Goal: Task Accomplishment & Management: Complete application form

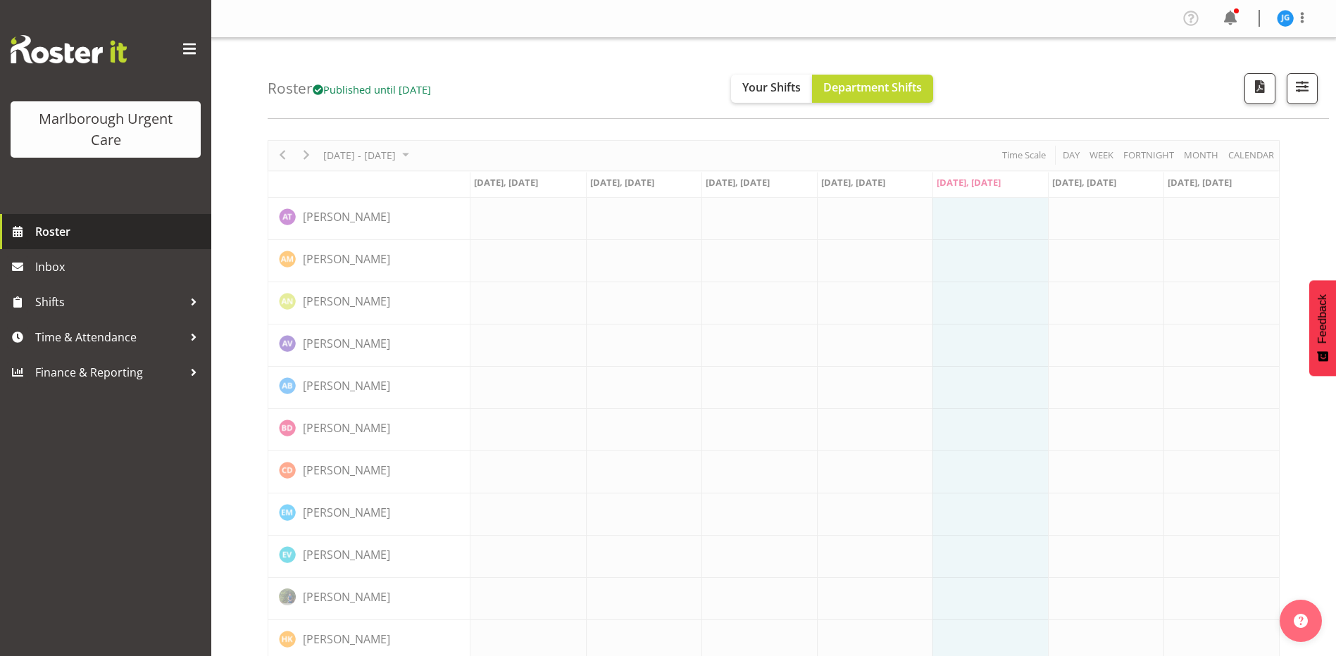
click at [56, 230] on span "Roster" at bounding box center [119, 231] width 169 height 21
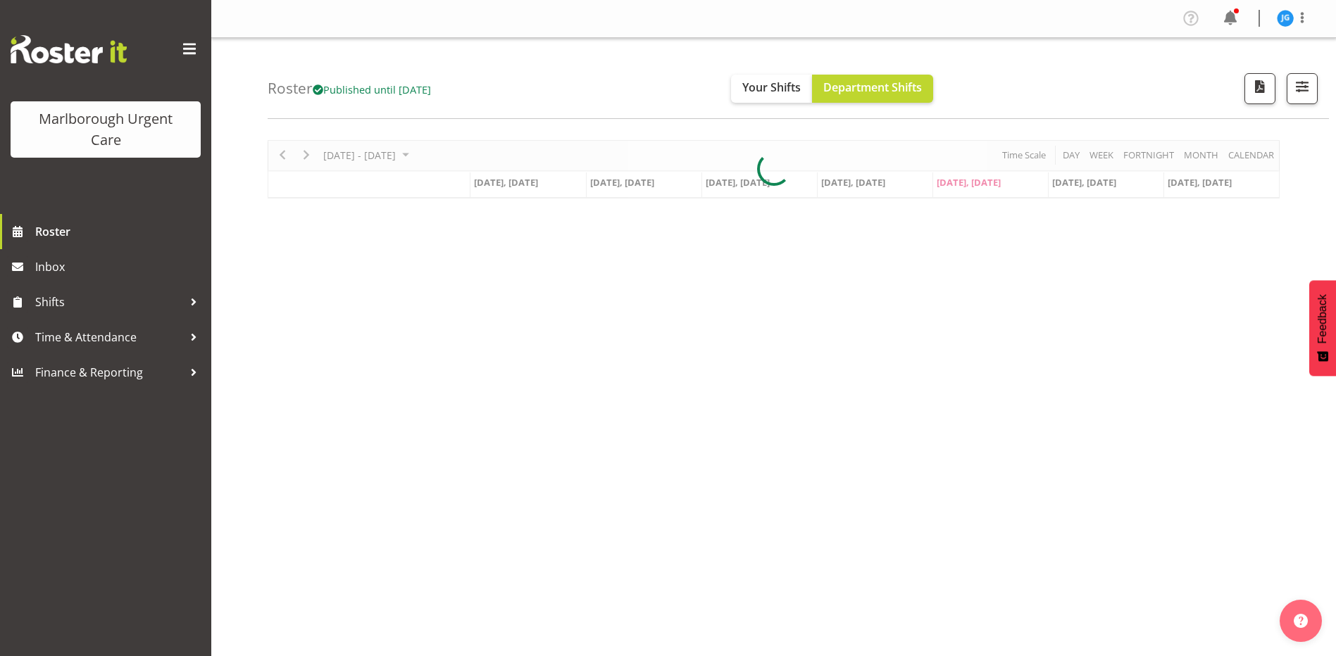
click at [406, 157] on div at bounding box center [774, 169] width 1012 height 58
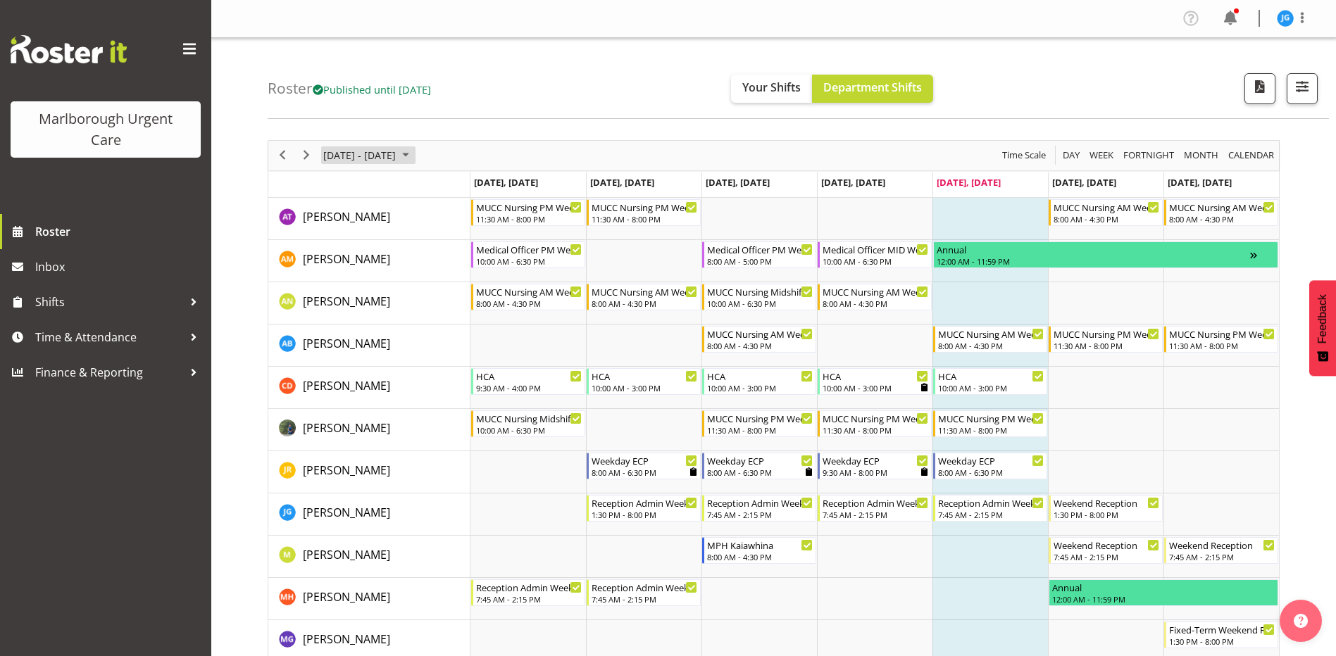
click at [397, 157] on span "[DATE] - [DATE]" at bounding box center [359, 155] width 75 height 18
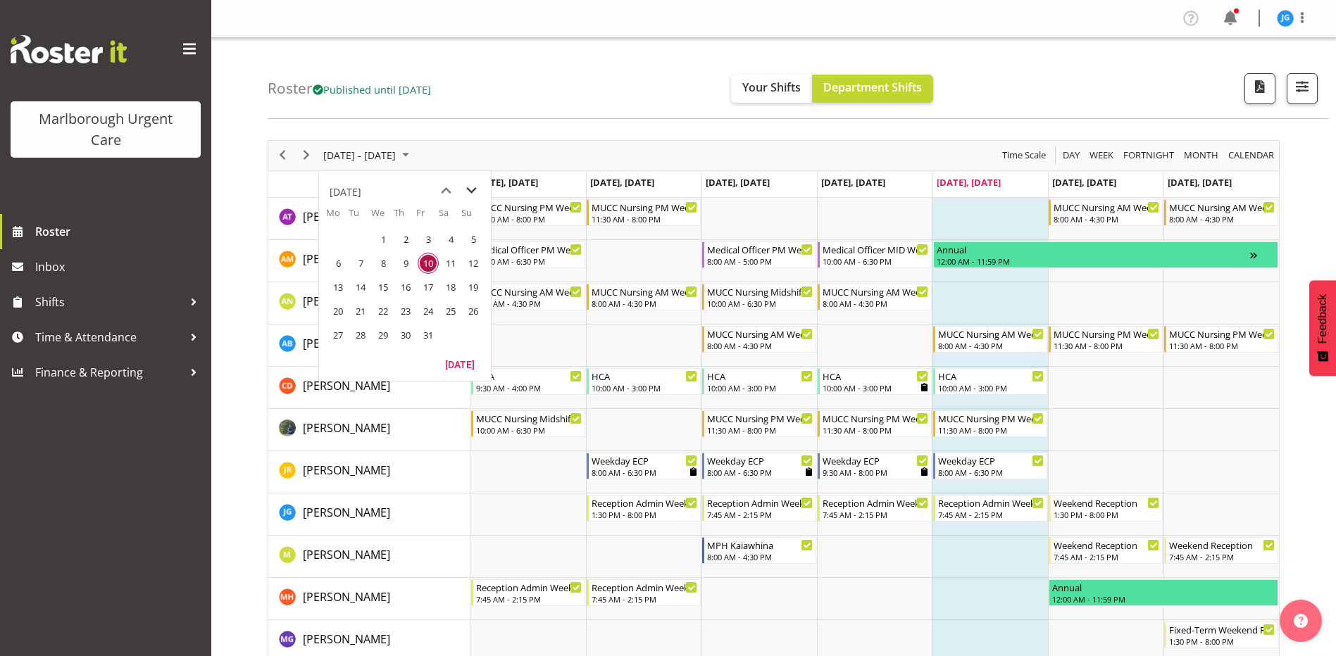
click at [473, 190] on span "next month" at bounding box center [471, 190] width 25 height 25
click at [442, 193] on span "previous month" at bounding box center [446, 190] width 25 height 25
click at [341, 333] on span "27" at bounding box center [337, 335] width 21 height 21
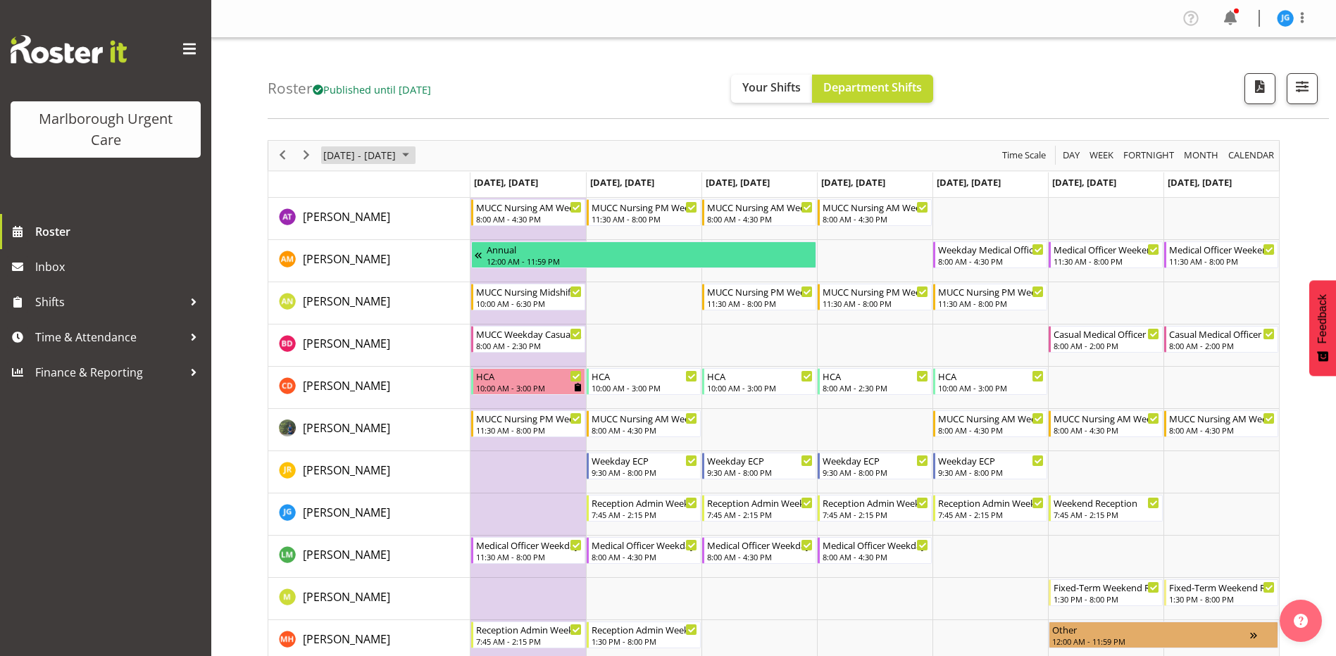
click at [414, 158] on span "October 2025" at bounding box center [405, 155] width 17 height 18
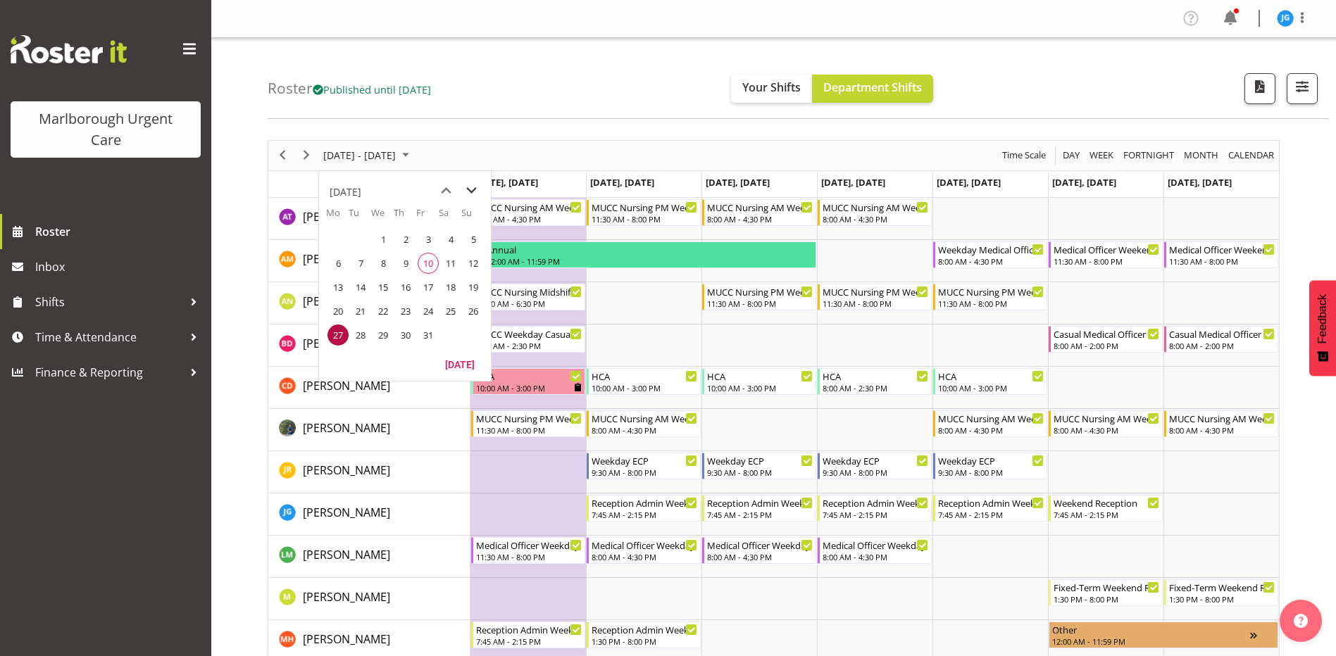
click at [473, 192] on span "next month" at bounding box center [471, 190] width 25 height 25
click at [337, 266] on span "3" at bounding box center [337, 263] width 21 height 21
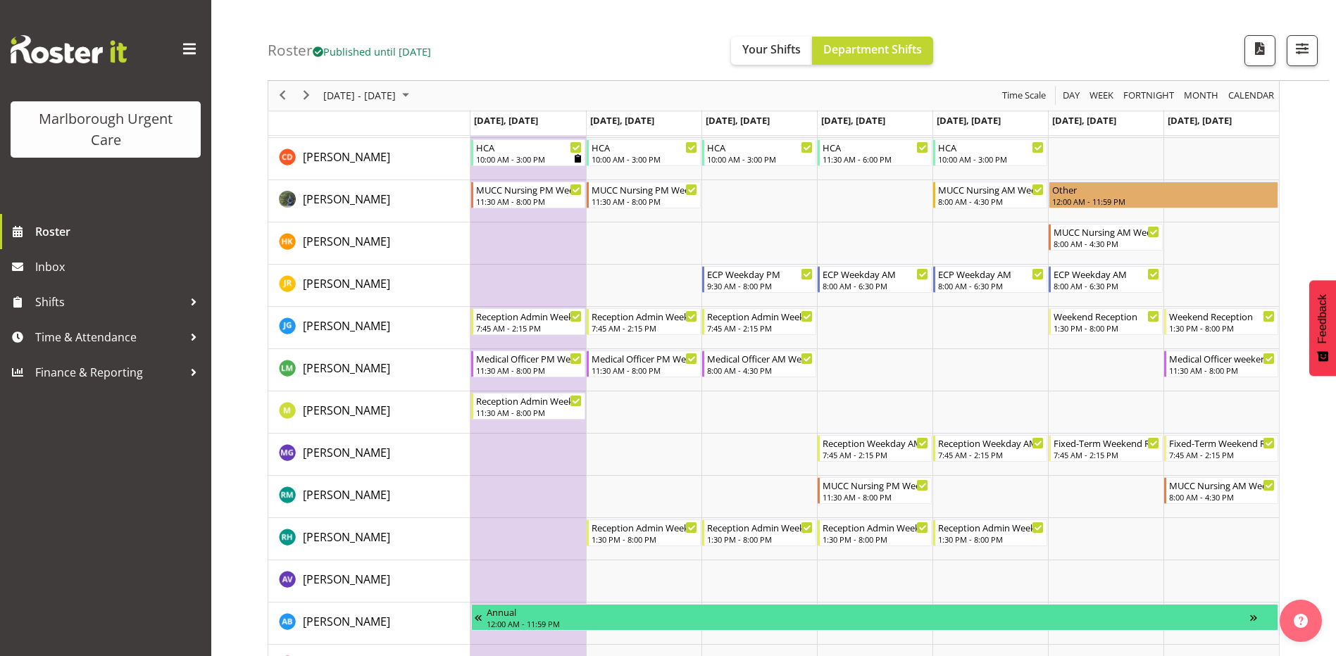
scroll to position [211, 0]
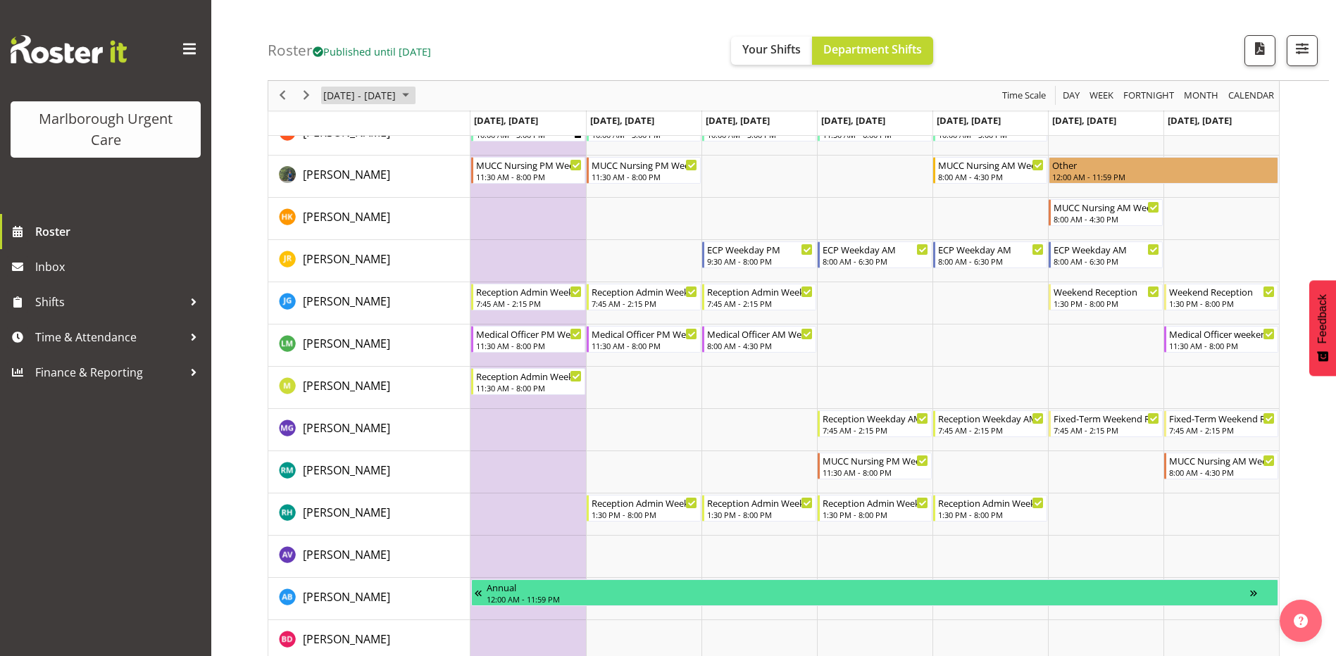
click at [397, 101] on span "November 03 - 09, 2025" at bounding box center [359, 96] width 75 height 18
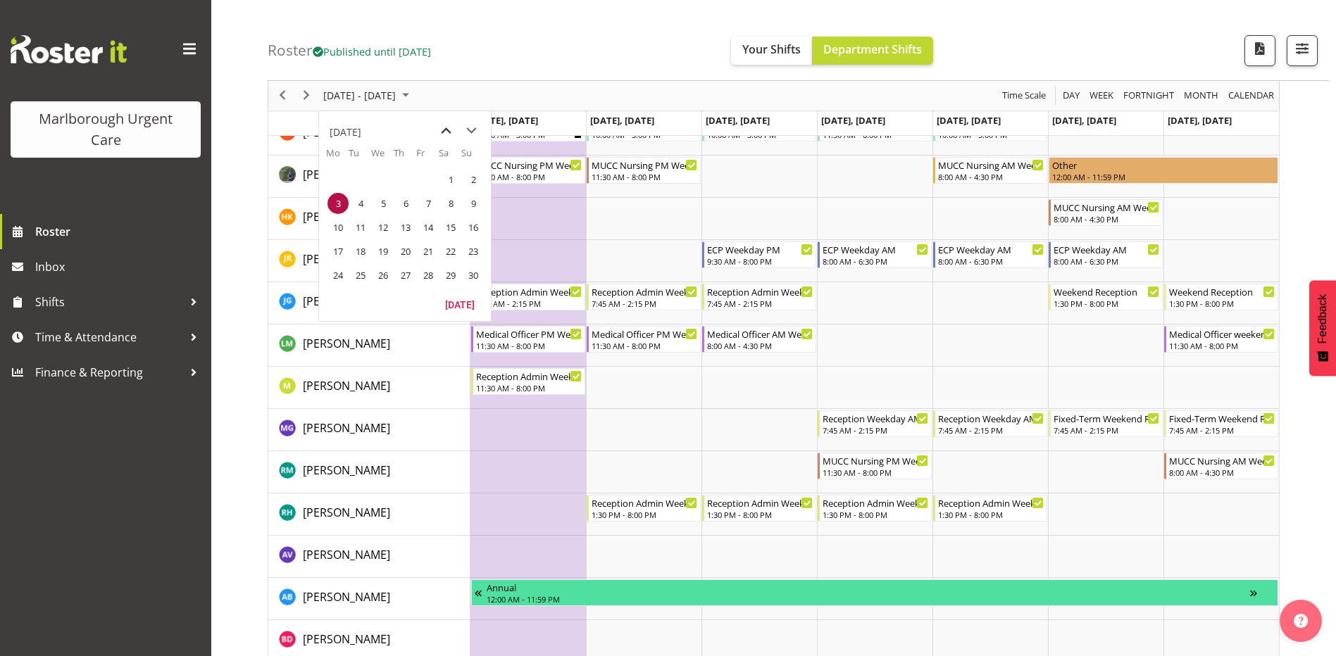
click at [443, 132] on span "previous month" at bounding box center [446, 130] width 25 height 25
click at [342, 277] on span "27" at bounding box center [337, 275] width 21 height 21
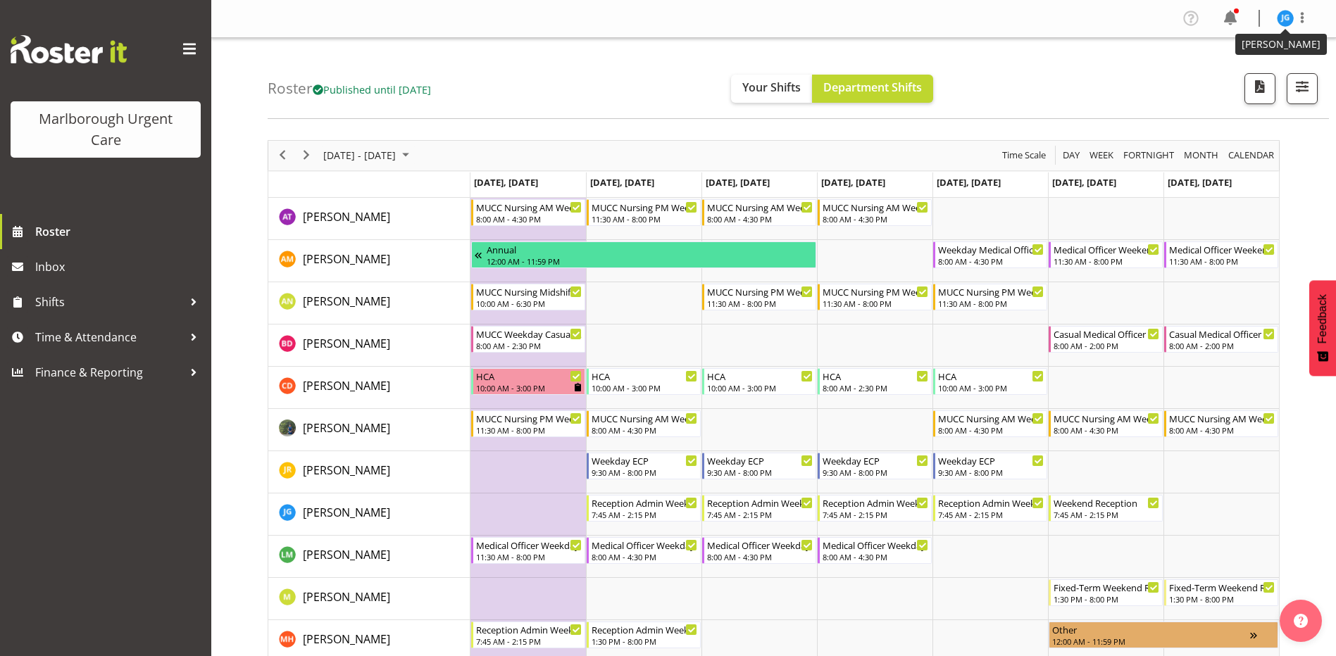
click at [1287, 18] on img at bounding box center [1285, 18] width 17 height 17
click at [1227, 75] on link "Log Out" at bounding box center [1242, 73] width 135 height 25
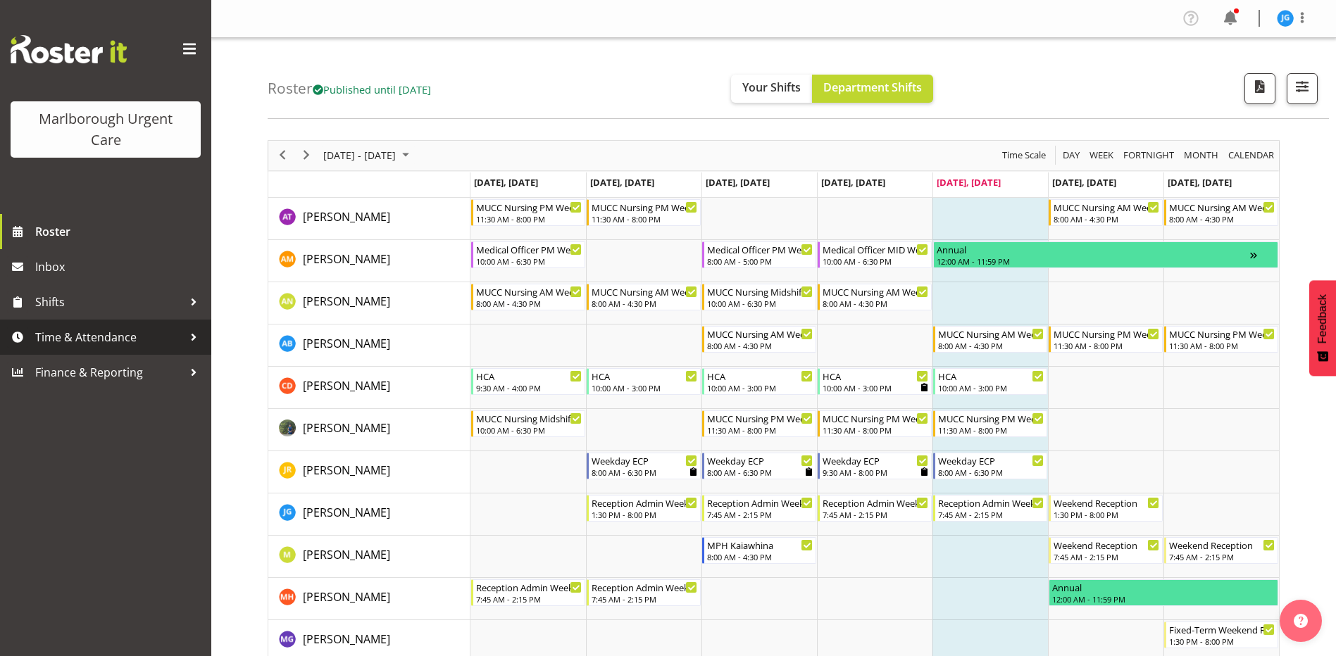
click at [62, 337] on span "Time & Attendance" at bounding box center [109, 337] width 148 height 21
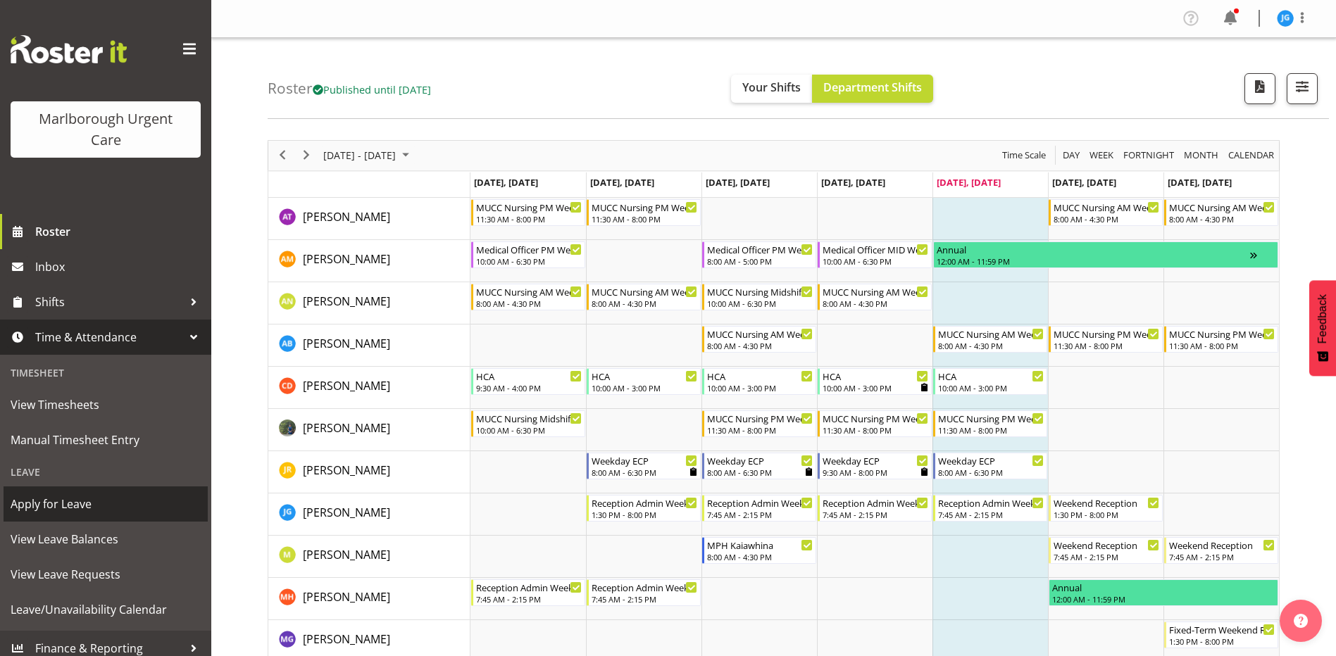
click at [79, 504] on span "Apply for Leave" at bounding box center [106, 504] width 190 height 21
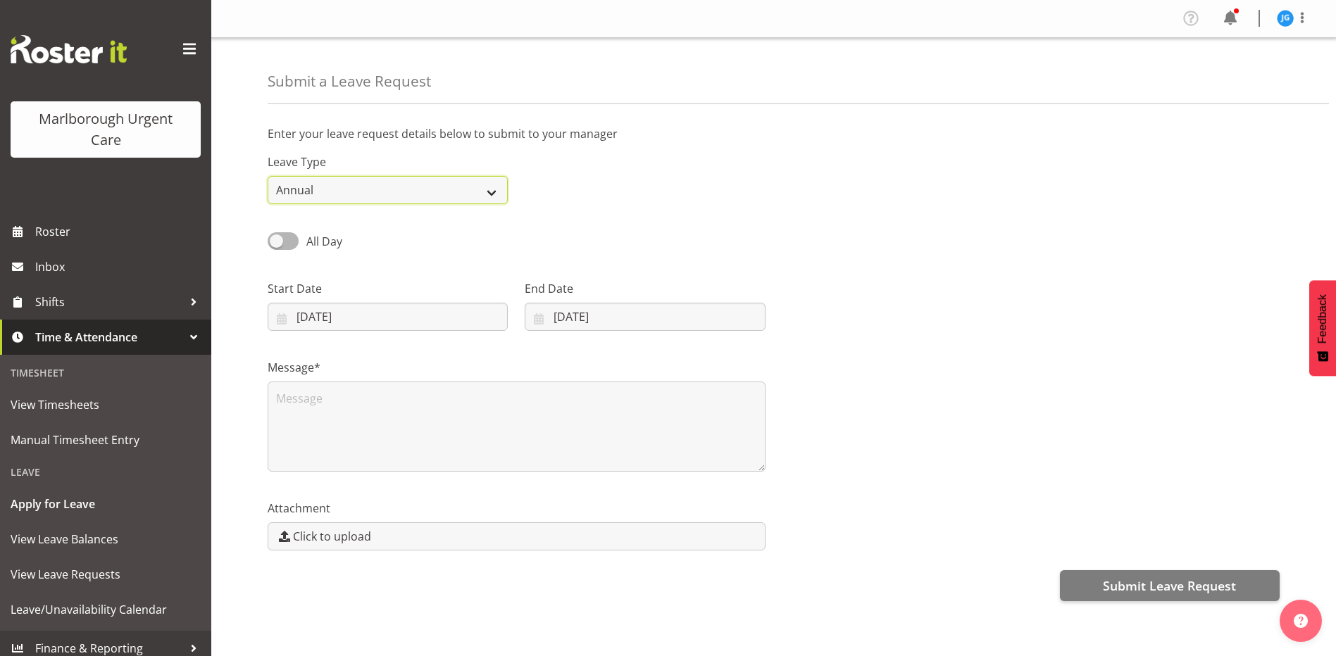
click at [438, 188] on select "Annual Sick Leave Without Pay Bereavement Domestic Violence Parental Jury Servi…" at bounding box center [388, 190] width 240 height 28
select select "Other"
click at [268, 176] on select "Annual Sick Leave Without Pay Bereavement Domestic Violence Parental Jury Servi…" at bounding box center [388, 190] width 240 height 28
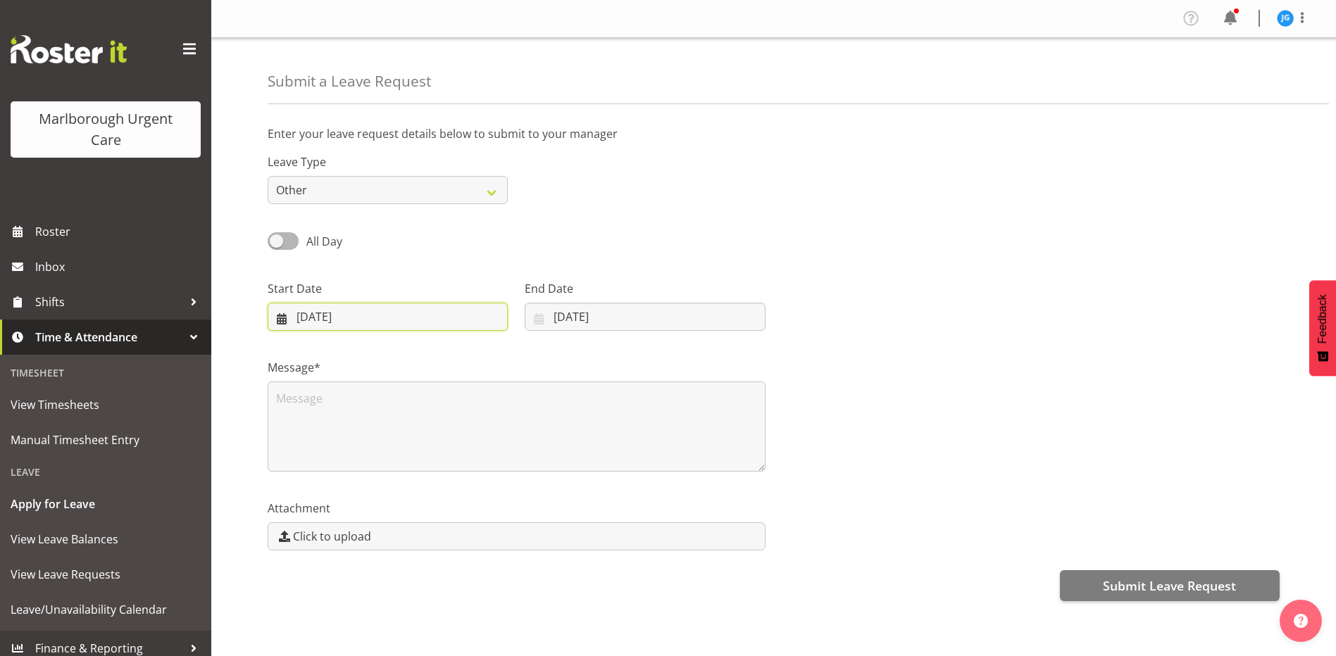
click at [336, 316] on input "10/10/2025" at bounding box center [388, 317] width 240 height 28
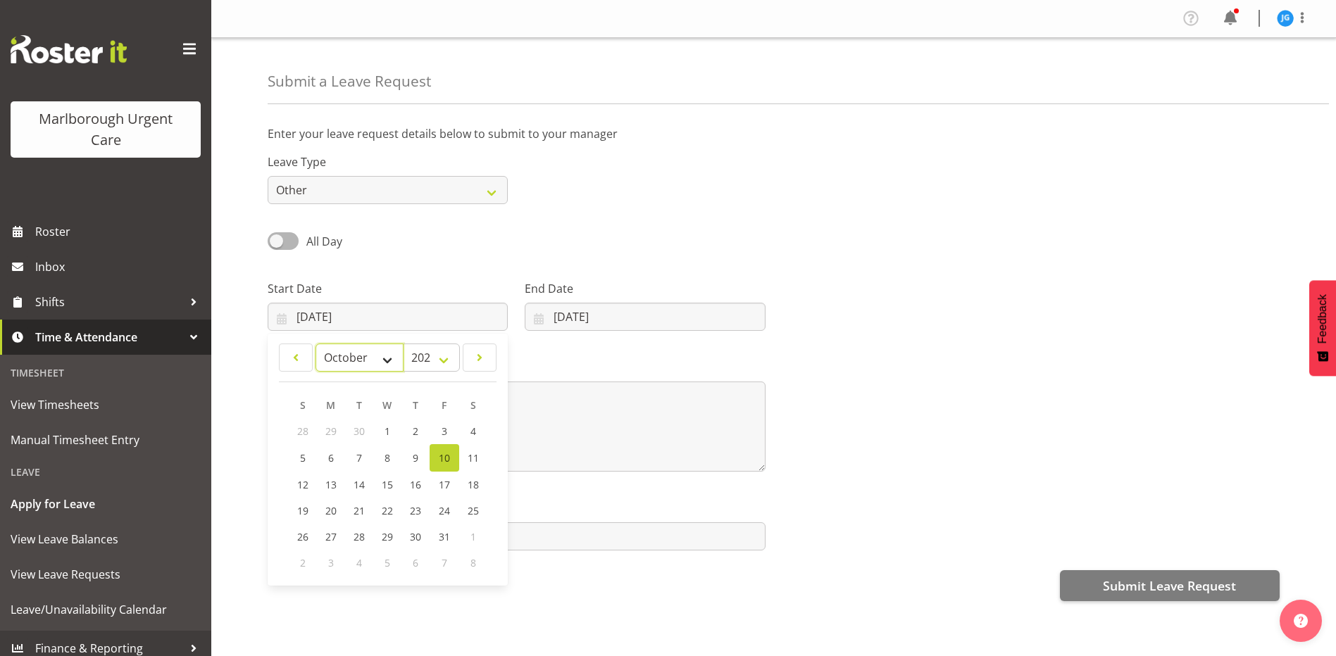
click at [383, 356] on select "January February March April May June July August September October November De…" at bounding box center [360, 358] width 88 height 28
select select "10"
click at [316, 344] on select "January February March April May June July August September October November De…" at bounding box center [360, 358] width 88 height 28
click at [472, 456] on span "8" at bounding box center [473, 457] width 6 height 13
type input "08/11/2025"
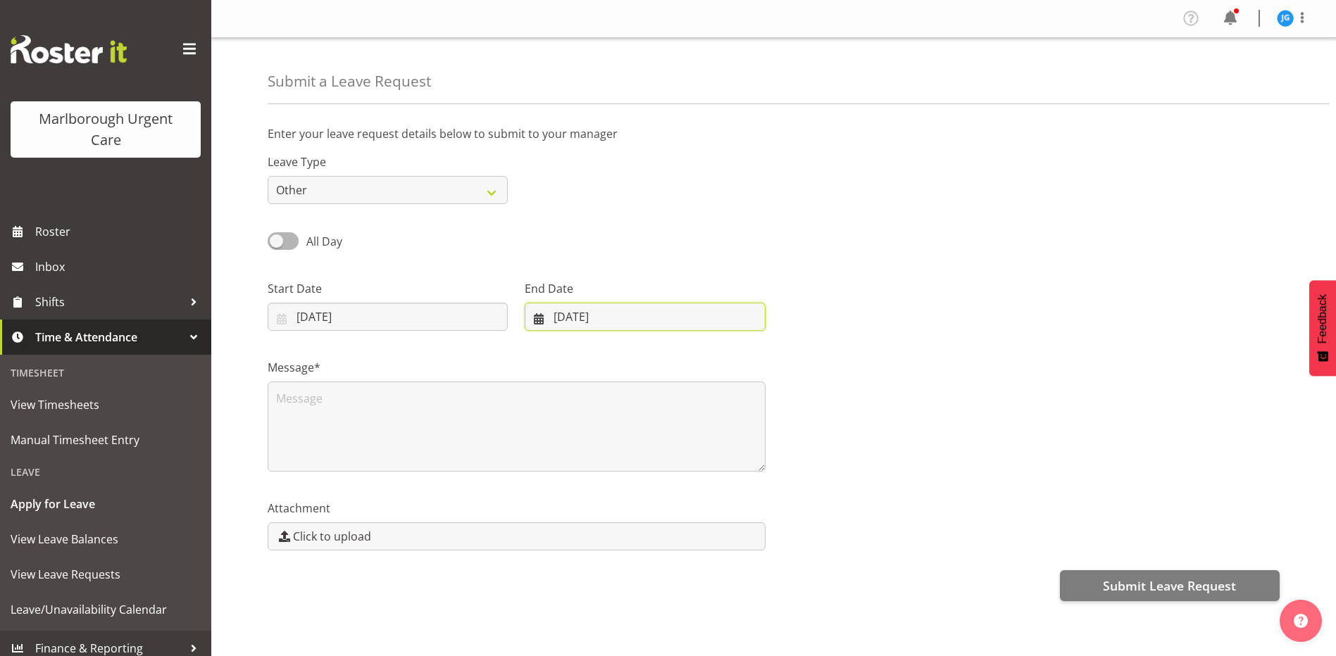
click at [569, 311] on input "10/10/2025" at bounding box center [645, 317] width 240 height 28
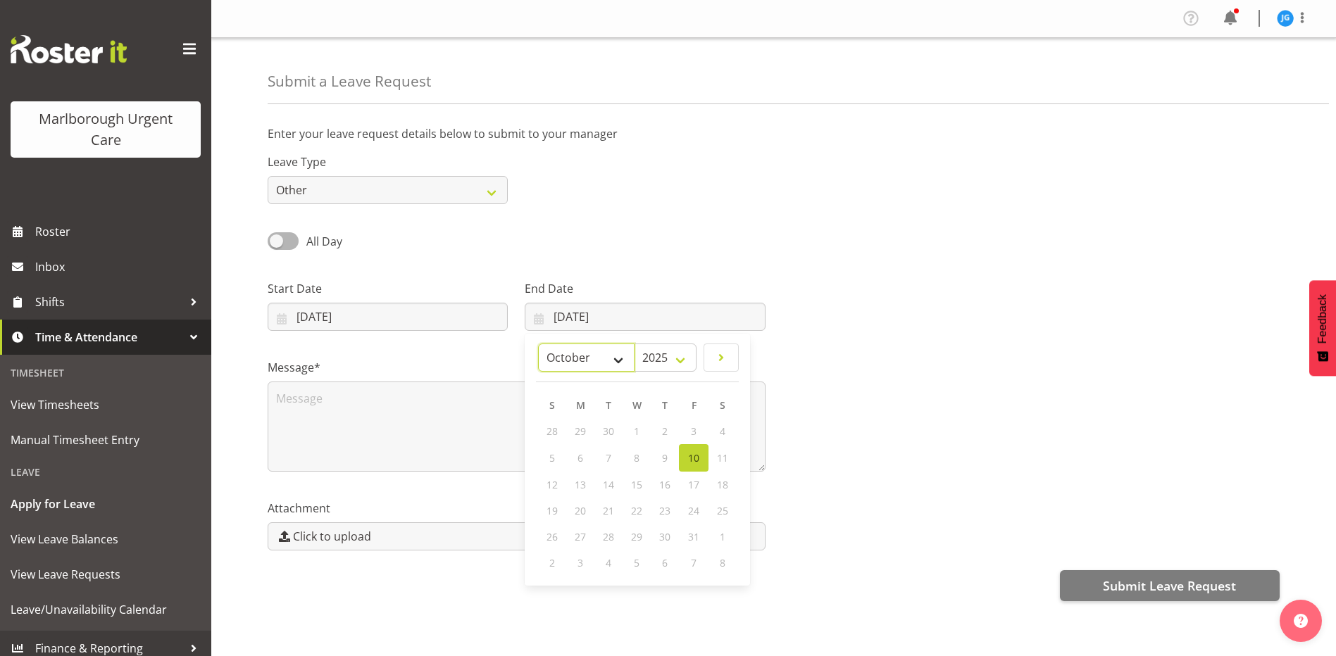
click at [620, 362] on select "January February March April May June July August September October November De…" at bounding box center [586, 358] width 96 height 28
select select "10"
click at [538, 344] on select "January February March April May June July August September October November De…" at bounding box center [586, 358] width 96 height 28
click at [554, 481] on span "9" at bounding box center [553, 483] width 6 height 13
type input "09/11/2025"
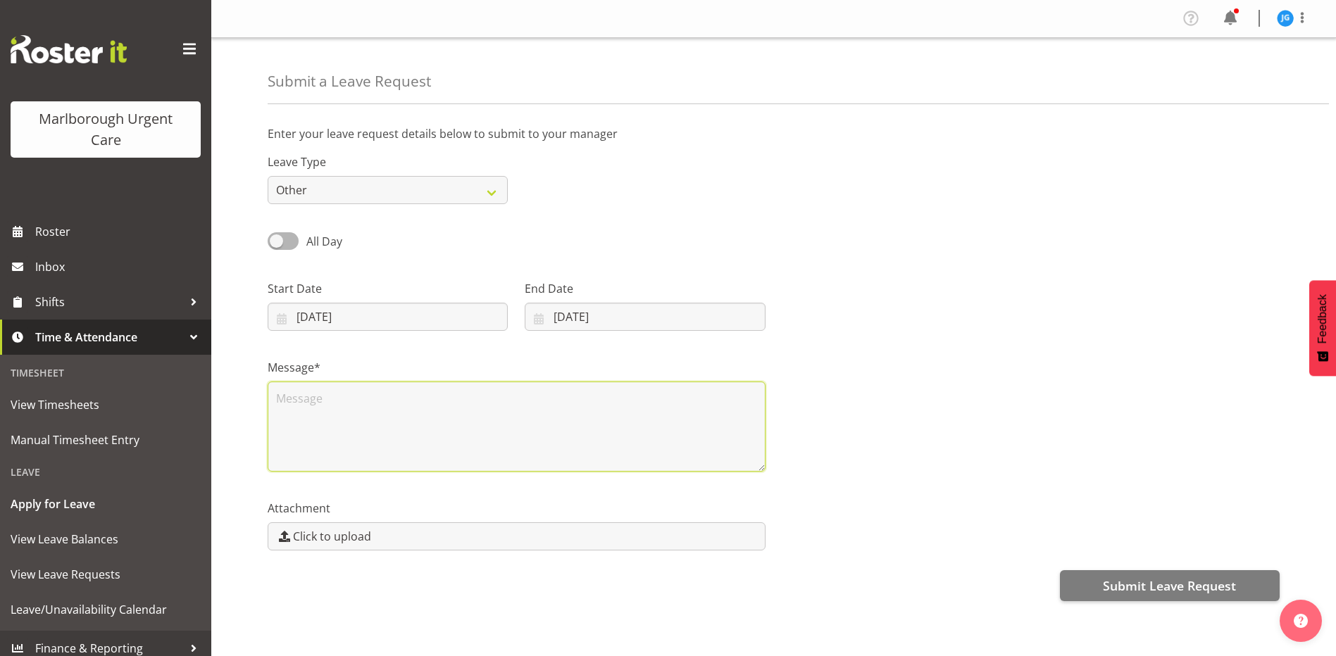
click at [460, 439] on textarea at bounding box center [517, 427] width 498 height 90
type textarea "I"
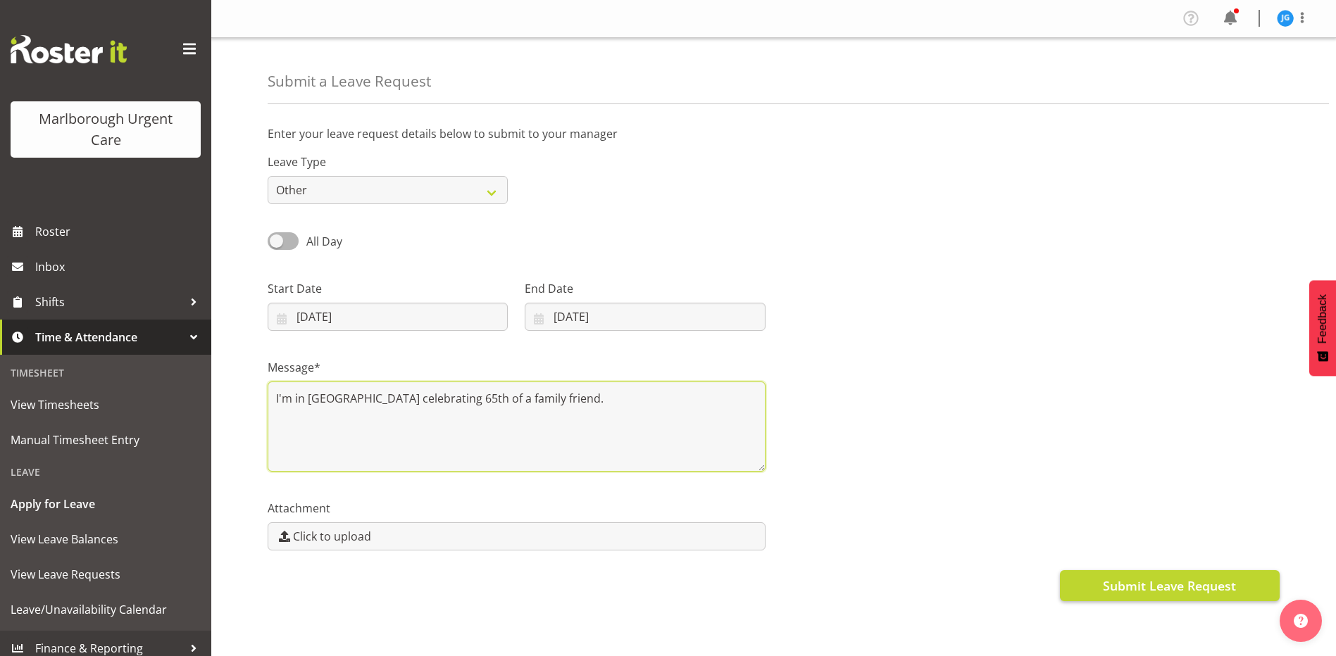
type textarea "I'm in Wellington celebrating 65th of a family friend."
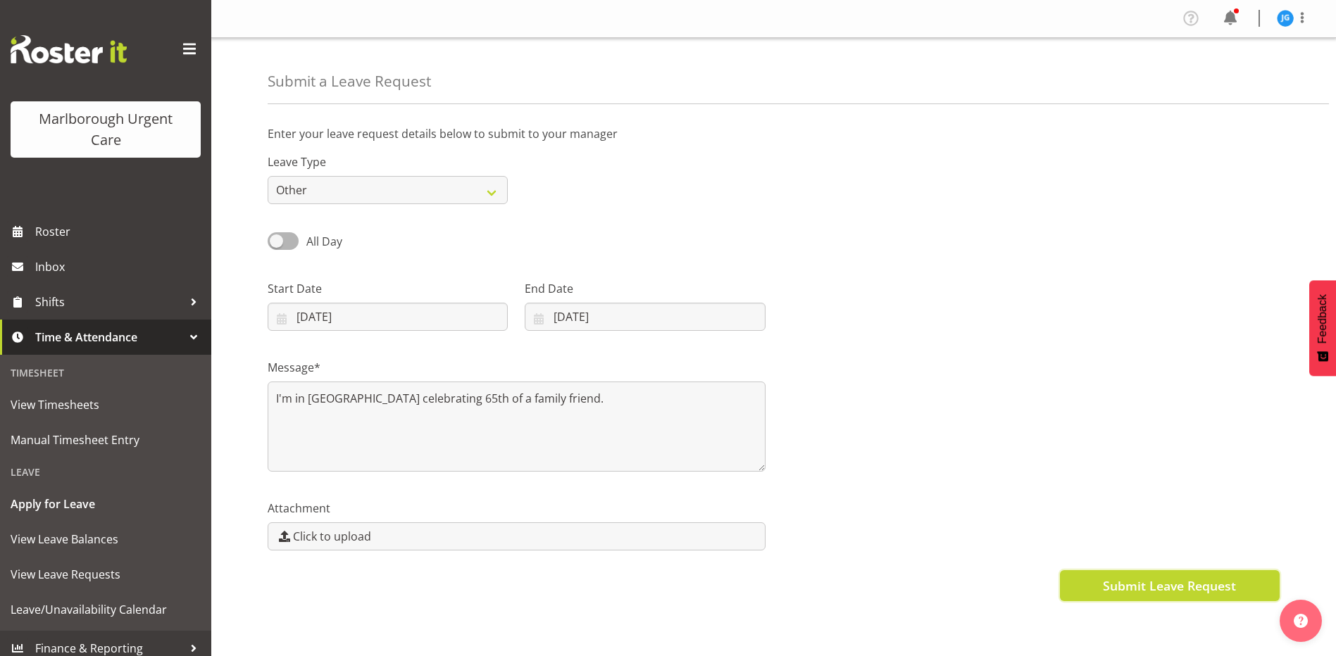
click at [1187, 578] on span "Submit Leave Request" at bounding box center [1169, 586] width 133 height 18
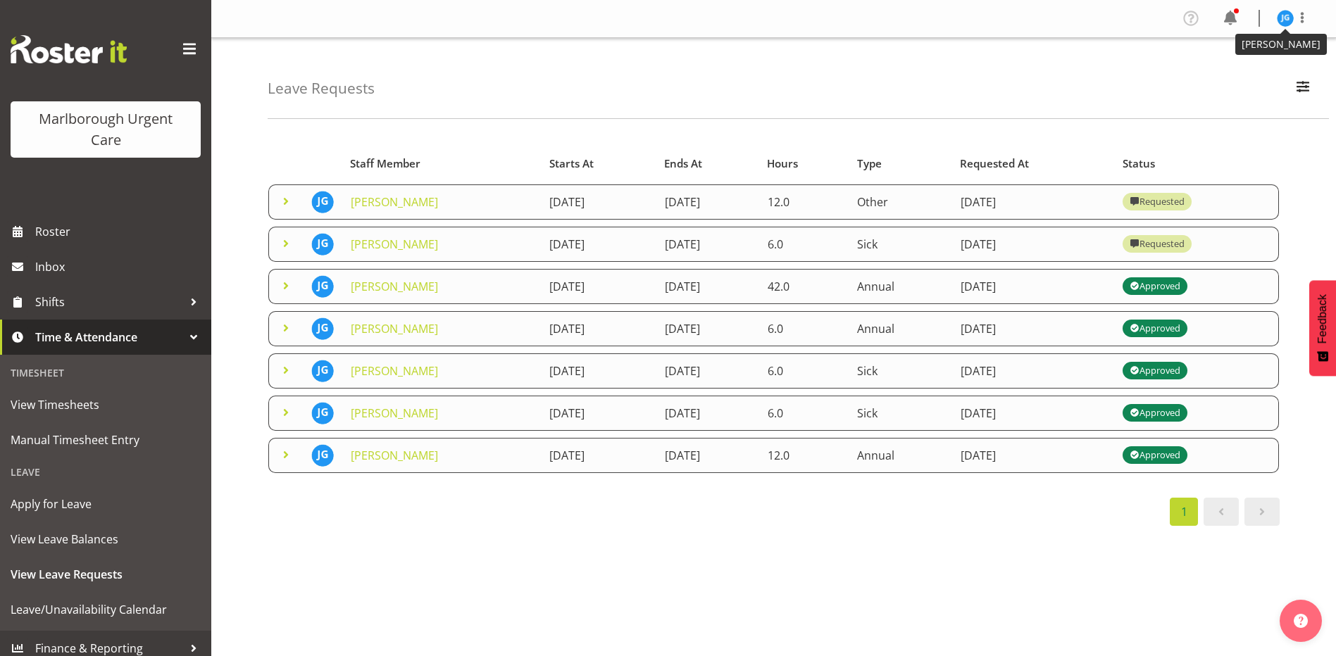
click at [1289, 20] on img at bounding box center [1285, 18] width 17 height 17
click at [1228, 70] on link "Log Out" at bounding box center [1242, 73] width 135 height 25
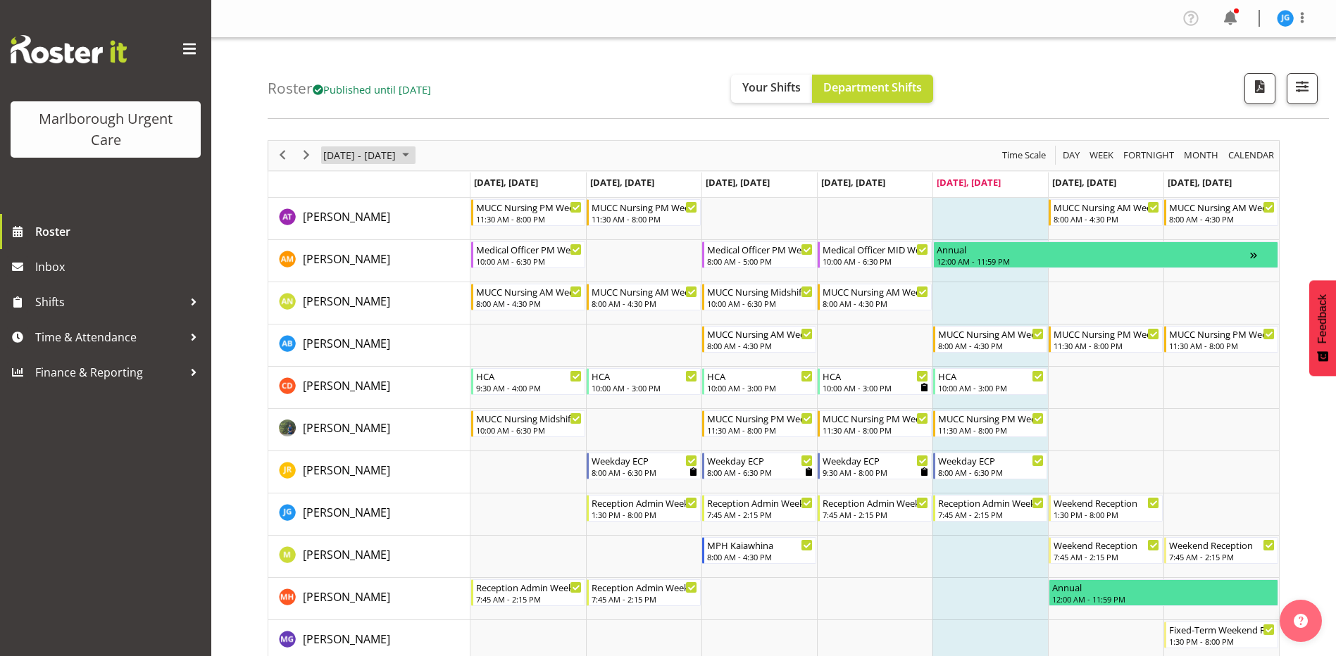
click at [394, 158] on span "October 06 - 12, 2025" at bounding box center [359, 155] width 75 height 18
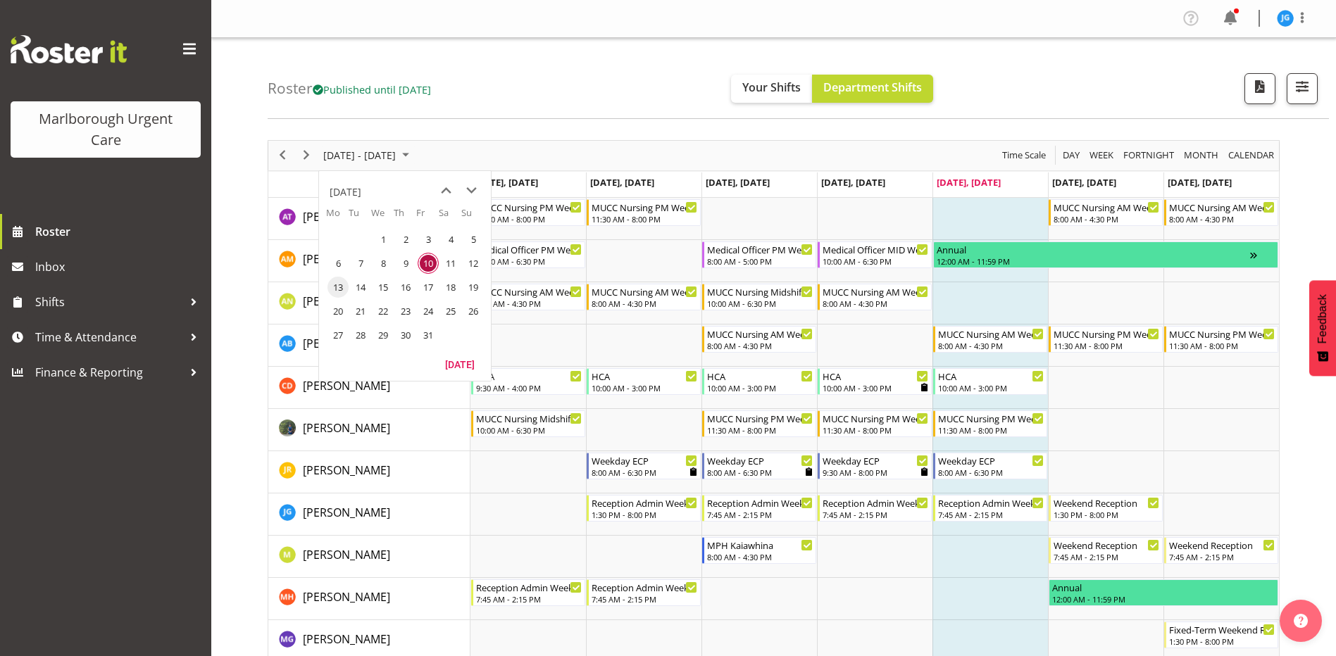
click at [340, 287] on span "13" at bounding box center [337, 287] width 21 height 21
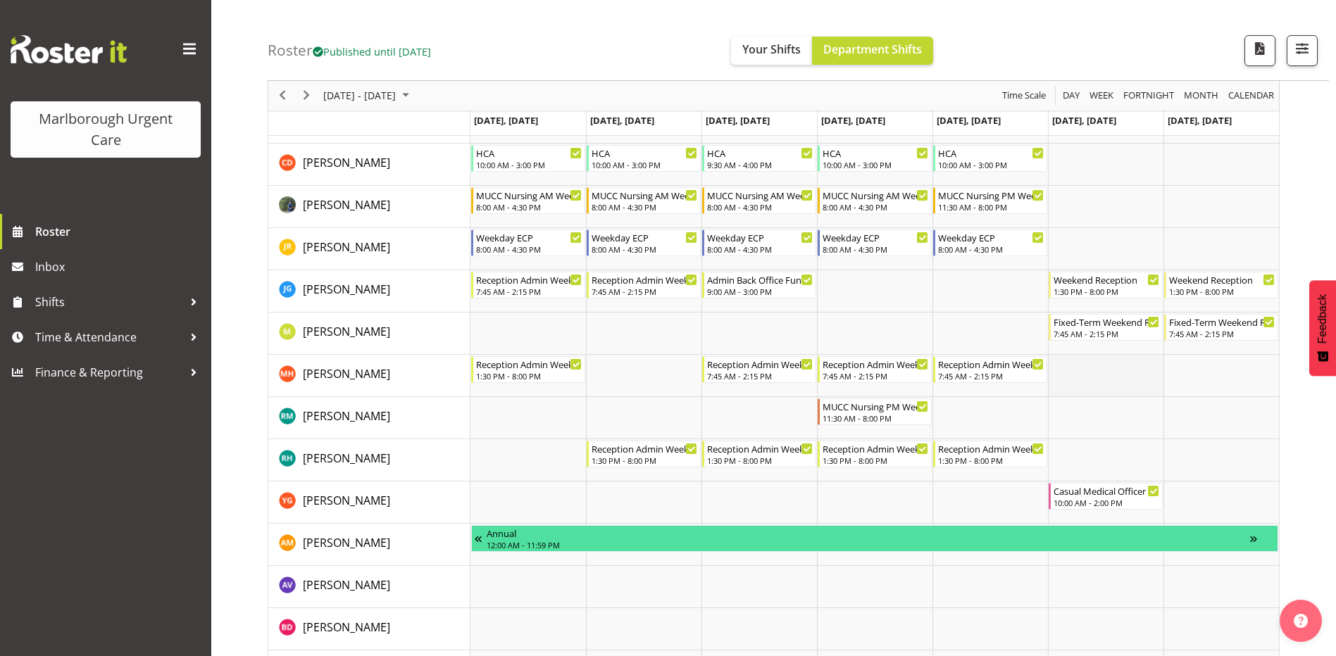
scroll to position [211, 0]
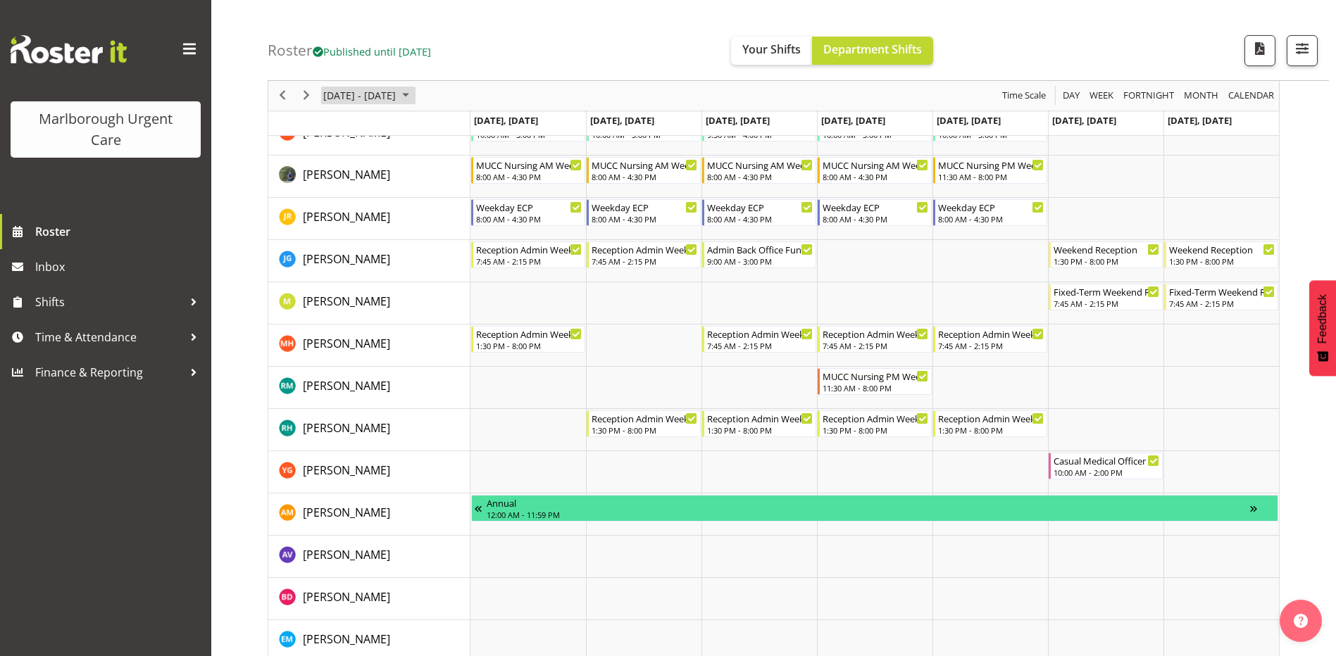
click at [397, 96] on span "October 13 - 19, 2025" at bounding box center [359, 96] width 75 height 18
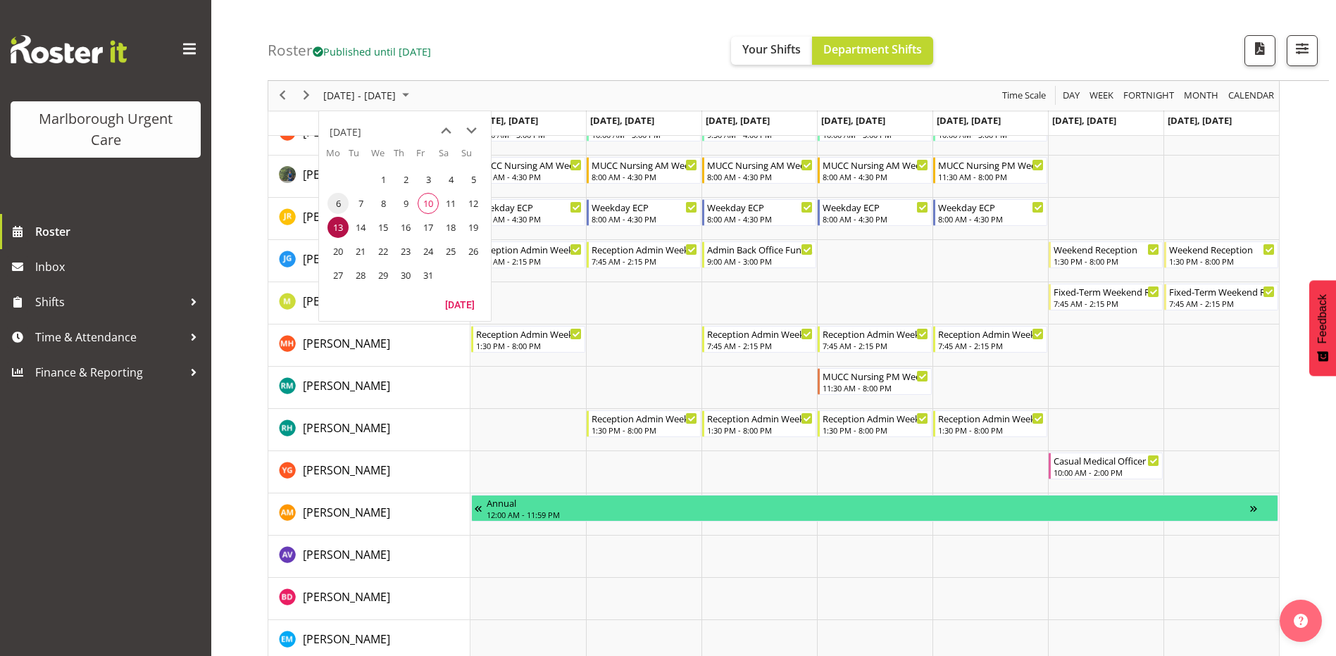
click at [336, 206] on span "6" at bounding box center [337, 203] width 21 height 21
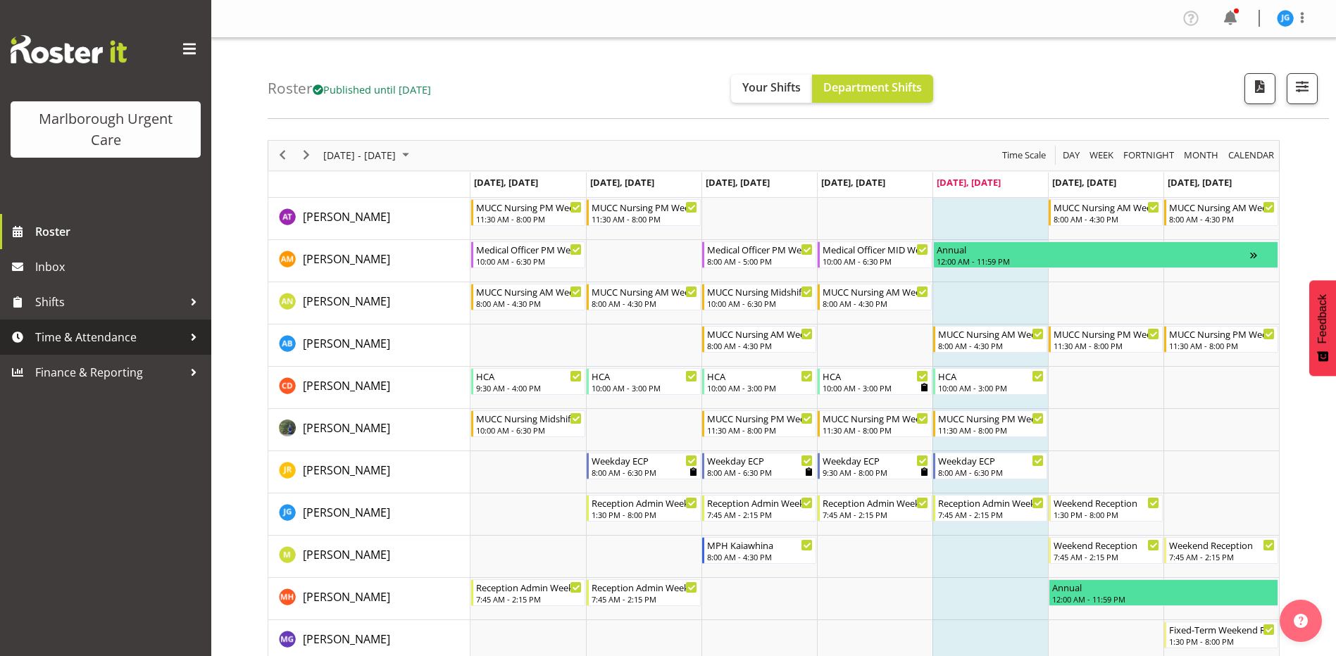
click at [105, 337] on span "Time & Attendance" at bounding box center [109, 337] width 148 height 21
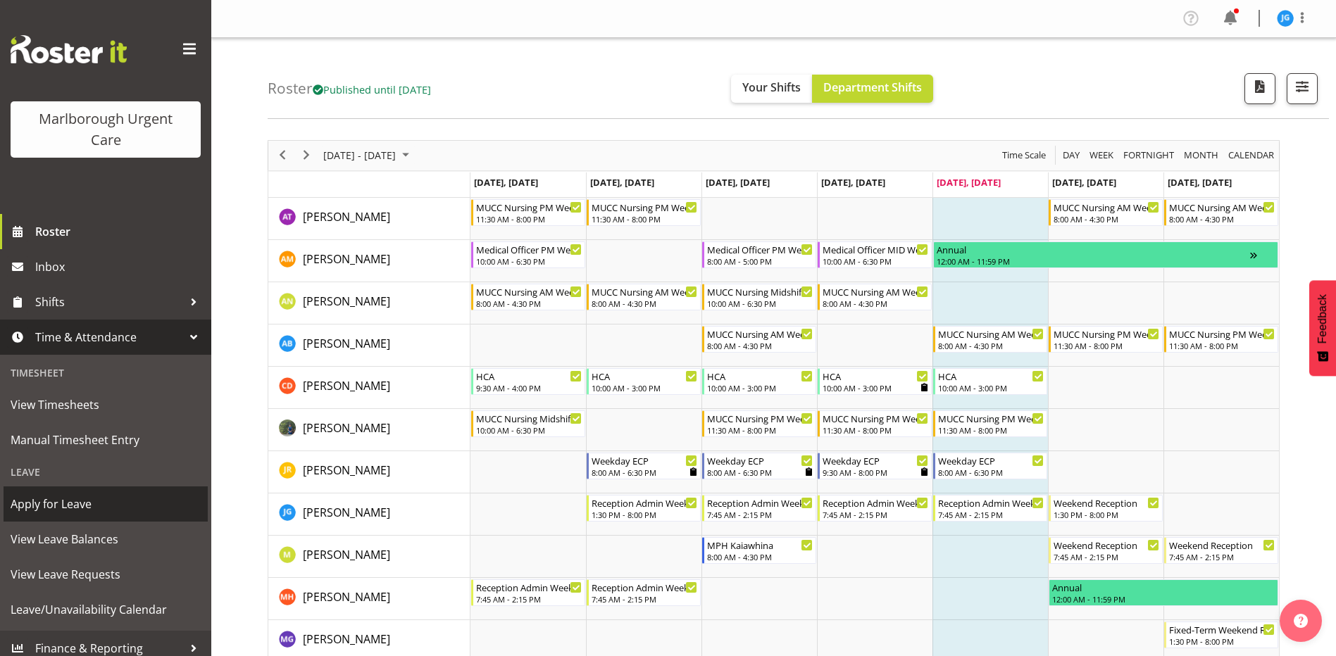
click at [77, 501] on span "Apply for Leave" at bounding box center [106, 504] width 190 height 21
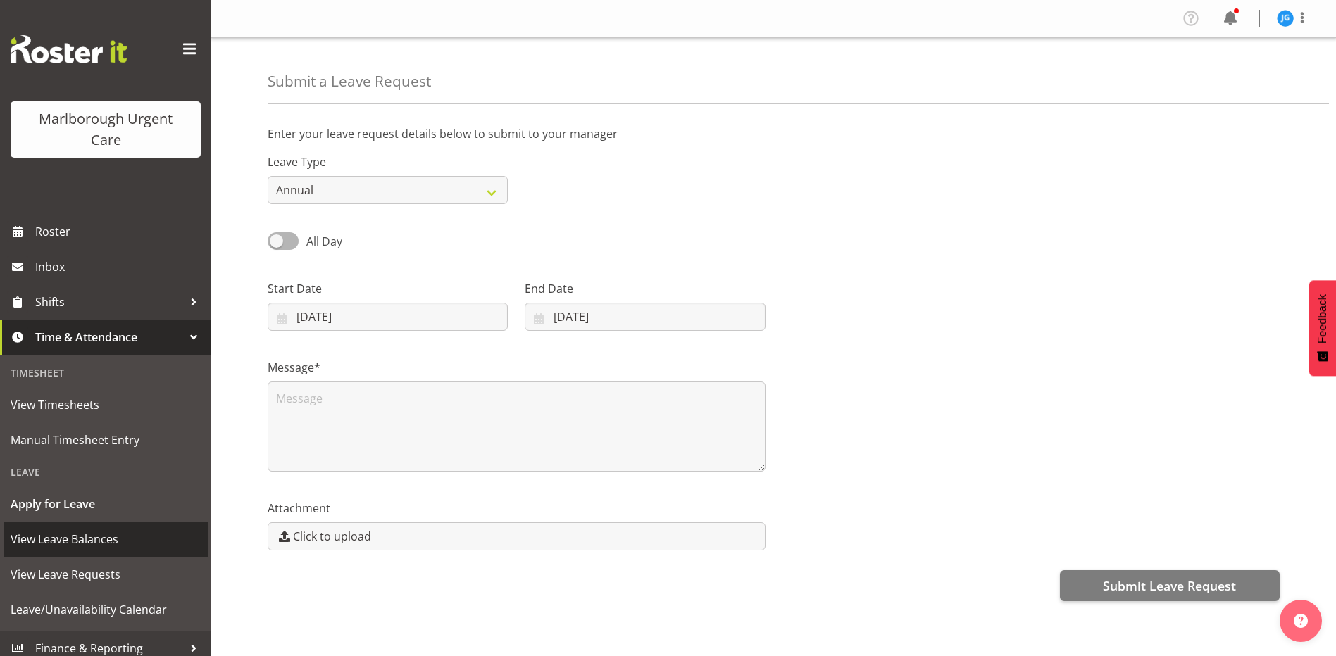
click at [94, 539] on span "View Leave Balances" at bounding box center [106, 539] width 190 height 21
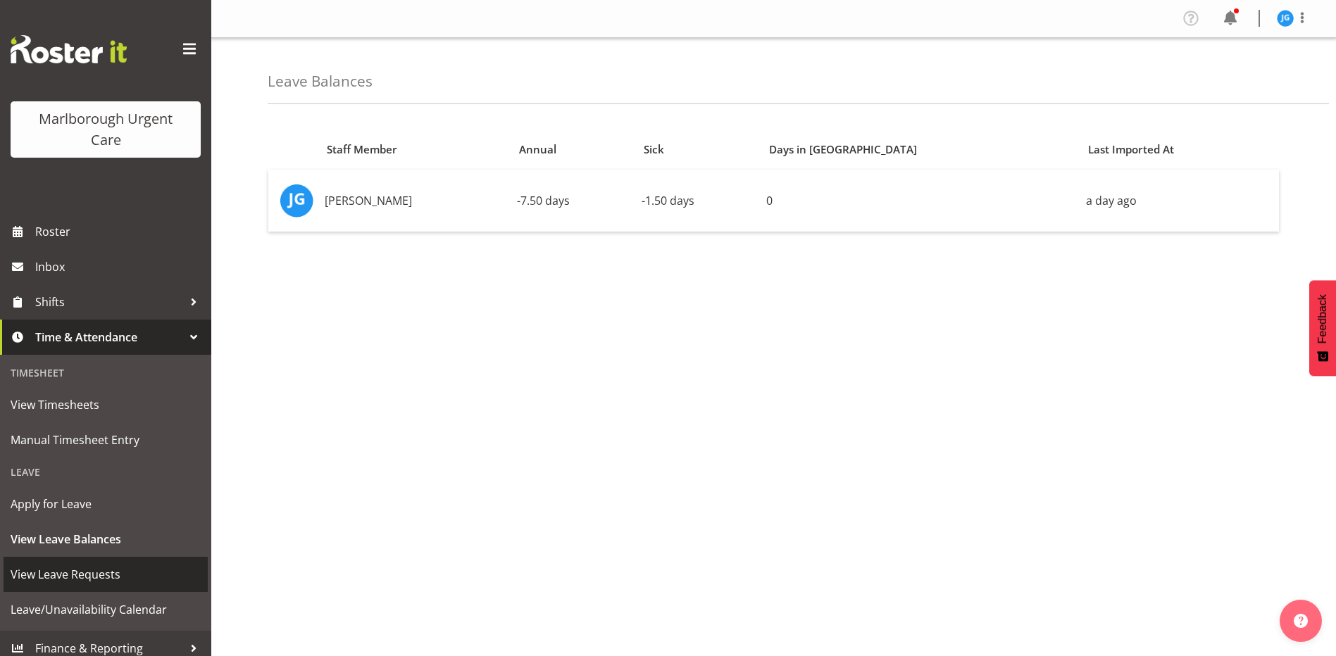
scroll to position [10, 0]
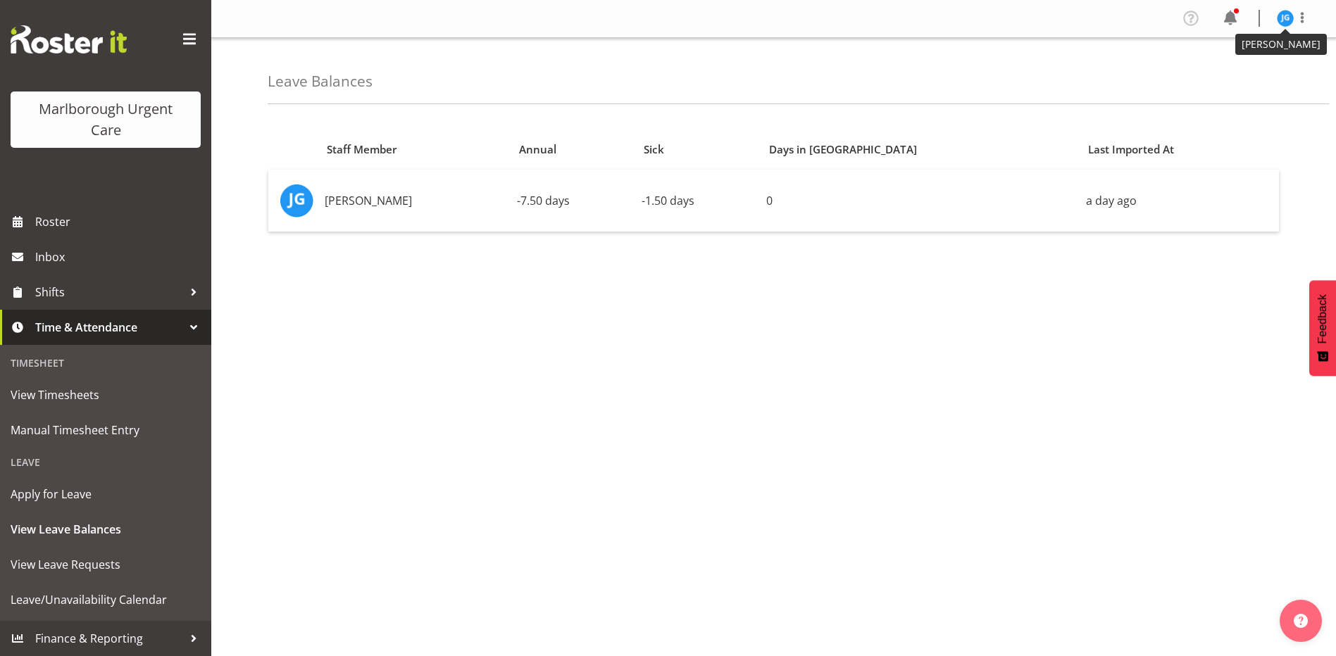
click at [1282, 19] on img at bounding box center [1285, 18] width 17 height 17
click at [1233, 73] on link "Log Out" at bounding box center [1242, 73] width 135 height 25
